Goal: Find specific page/section: Find specific page/section

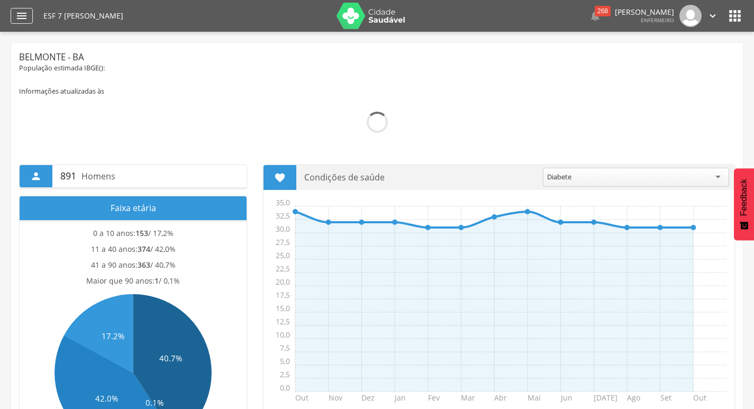
click at [25, 14] on icon "" at bounding box center [21, 16] width 13 height 13
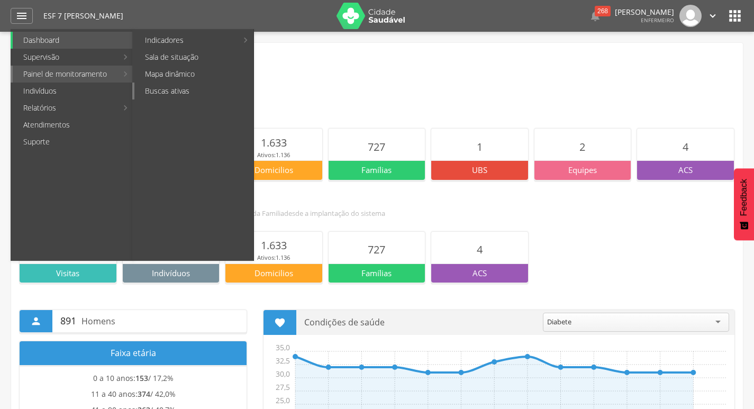
click at [153, 91] on link "Buscas ativas" at bounding box center [193, 91] width 119 height 17
type input "**********"
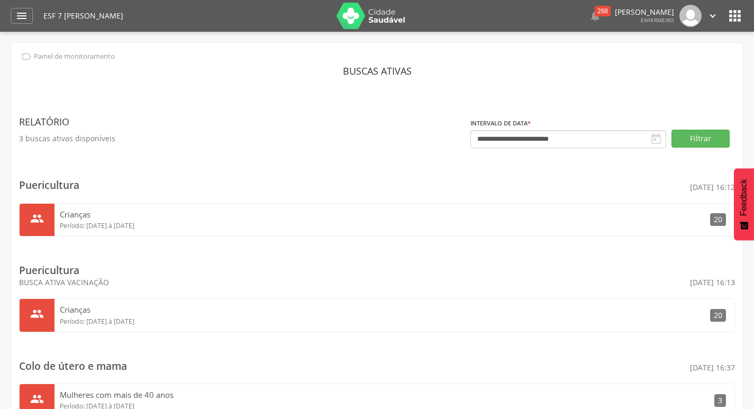
click at [17, 7] on div " Dashboard Supervisão Produtividade Mapa da Cidade App desatualizado Última si…" at bounding box center [377, 16] width 733 height 32
click at [17, 15] on icon "" at bounding box center [21, 16] width 13 height 13
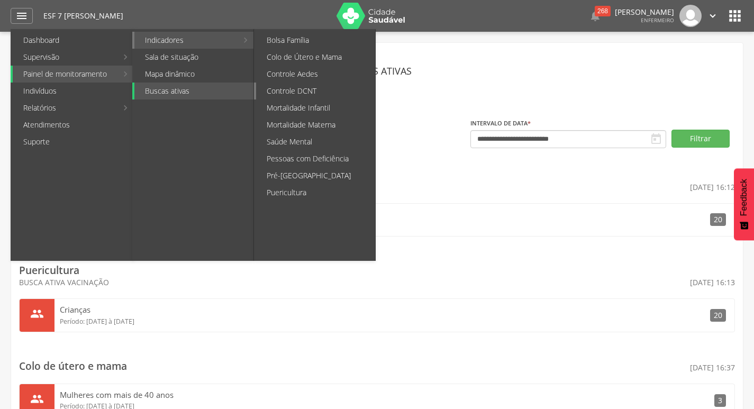
click at [313, 93] on link "Controle DCNT" at bounding box center [315, 91] width 119 height 17
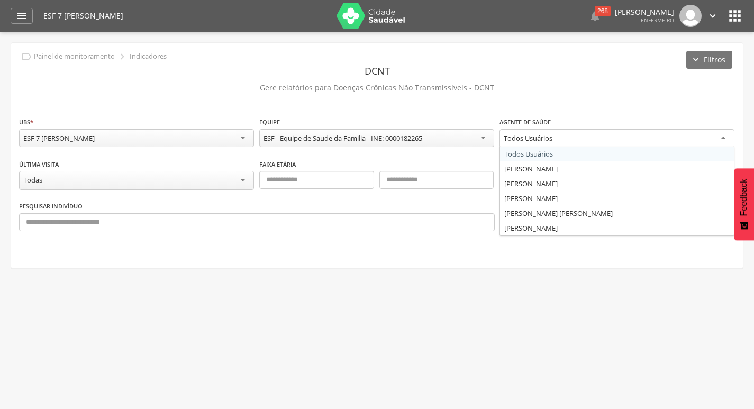
click at [719, 141] on div "Todos Usuários" at bounding box center [617, 138] width 235 height 19
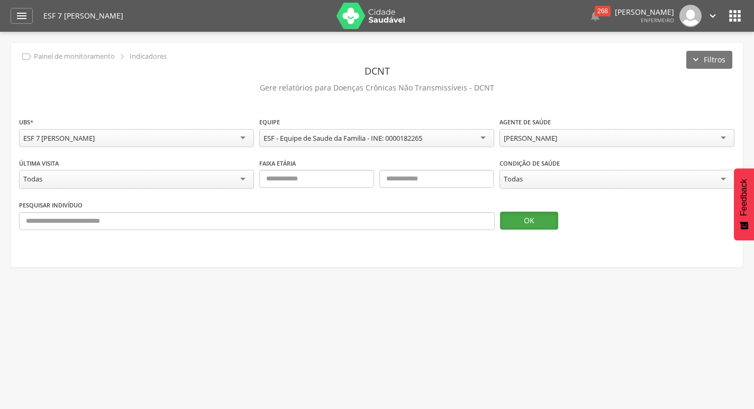
click at [541, 219] on button "OK" at bounding box center [529, 221] width 58 height 18
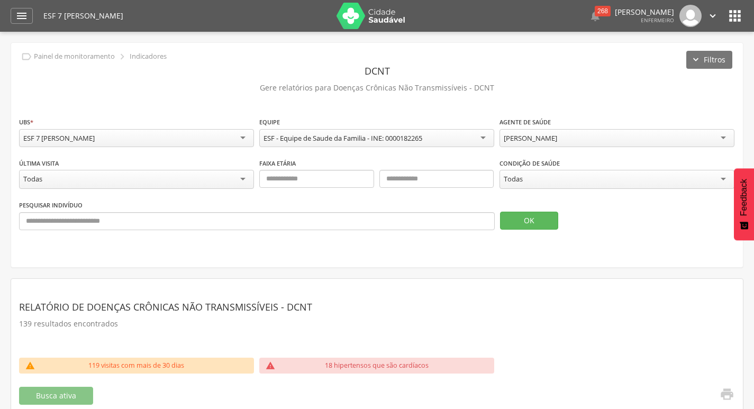
click at [549, 180] on div "Todas" at bounding box center [617, 179] width 235 height 19
click at [530, 220] on button "OK" at bounding box center [529, 221] width 58 height 18
click at [13, 11] on div "" at bounding box center [22, 16] width 22 height 16
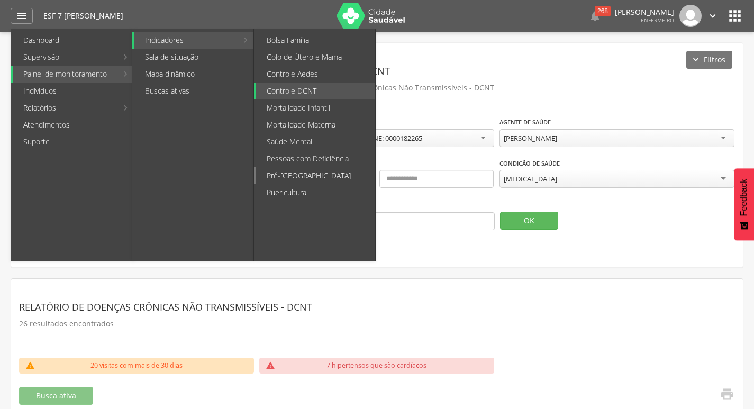
click at [287, 175] on link "Pré-[GEOGRAPHIC_DATA]" at bounding box center [315, 175] width 119 height 17
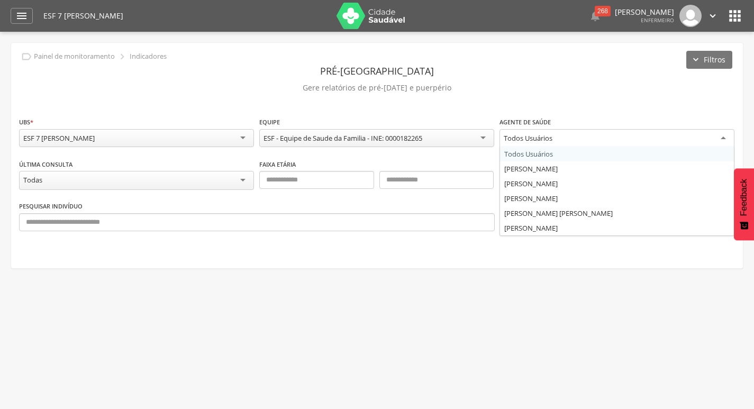
click at [575, 131] on div "Todos Usuários" at bounding box center [617, 138] width 235 height 19
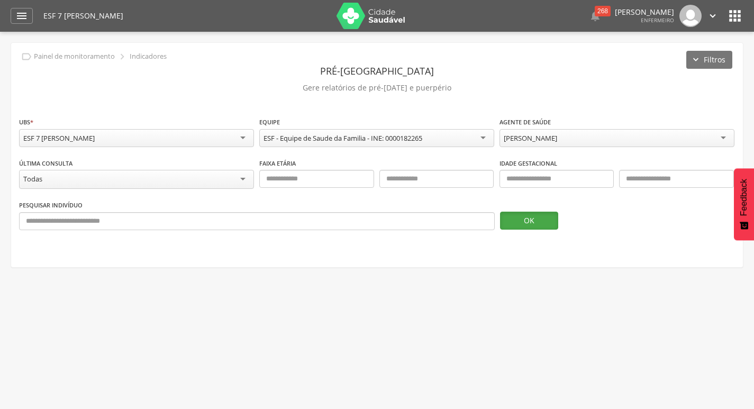
click at [539, 223] on button "OK" at bounding box center [529, 221] width 58 height 18
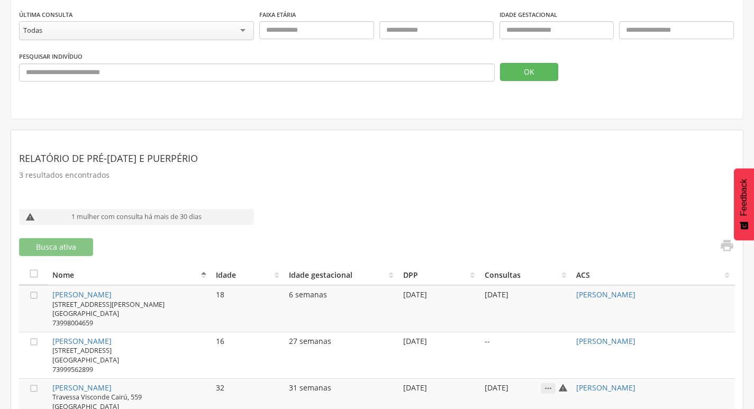
scroll to position [129, 0]
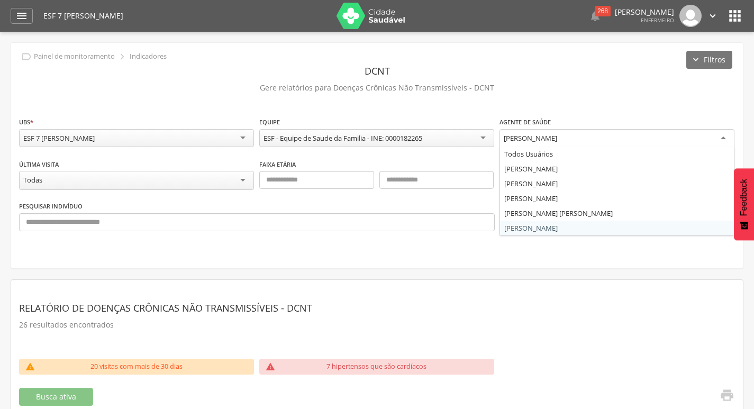
click at [705, 143] on div "[PERSON_NAME]" at bounding box center [617, 138] width 235 height 19
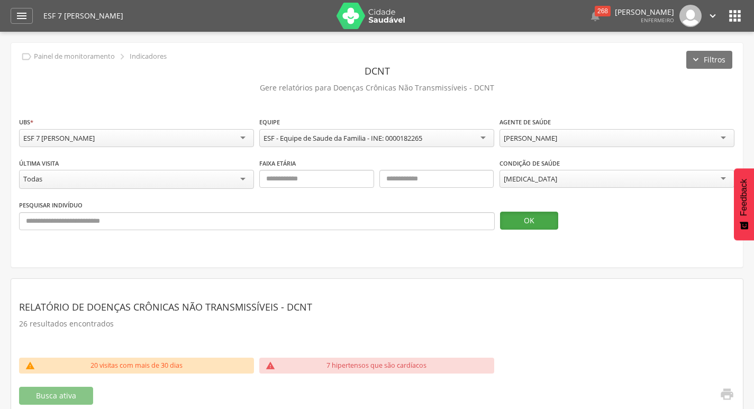
click at [545, 224] on button "OK" at bounding box center [529, 221] width 58 height 18
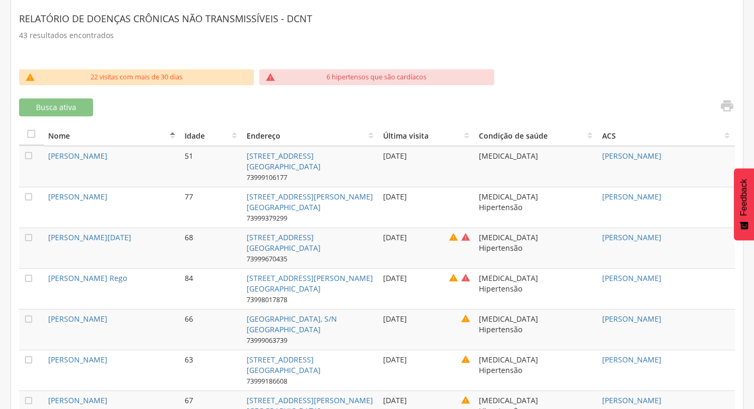
scroll to position [265, 0]
